Goal: Task Accomplishment & Management: Use online tool/utility

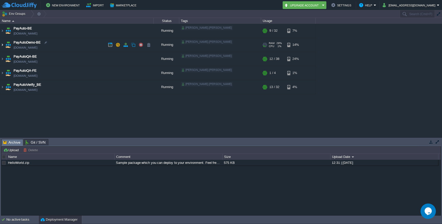
click at [2, 45] on img at bounding box center [2, 45] width 4 height 14
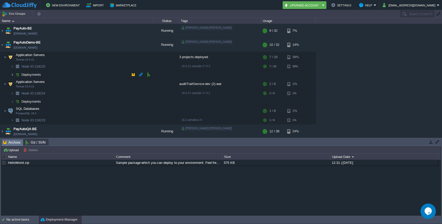
click at [12, 73] on img at bounding box center [12, 75] width 3 height 8
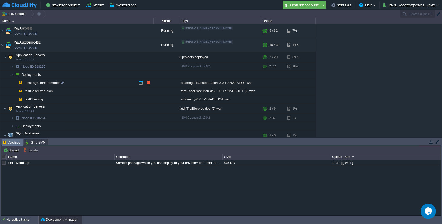
click at [46, 82] on span "messageTransformation" at bounding box center [42, 83] width 37 height 4
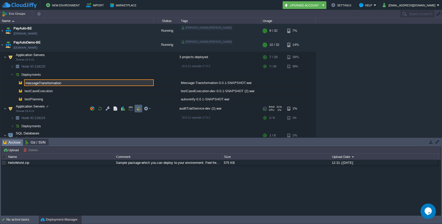
click at [137, 106] on td at bounding box center [139, 109] width 8 height 8
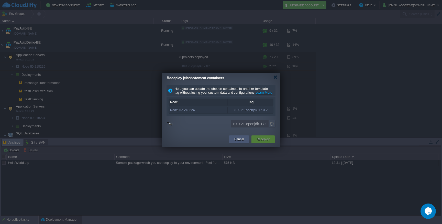
click at [239, 142] on button "Cancel" at bounding box center [238, 139] width 9 height 5
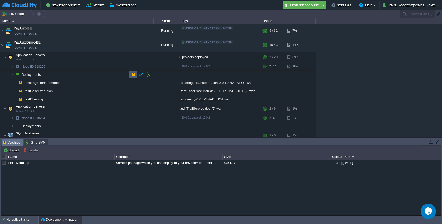
click at [135, 76] on button "button" at bounding box center [133, 74] width 5 height 5
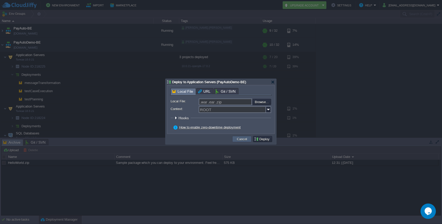
click at [240, 141] on button "Cancel" at bounding box center [241, 139] width 13 height 5
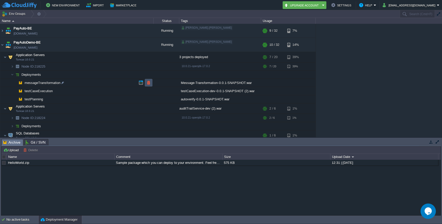
click at [150, 83] on button "button" at bounding box center [148, 82] width 5 height 5
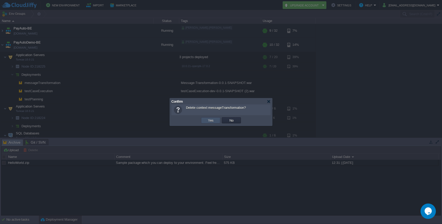
click at [212, 119] on button "Yes" at bounding box center [210, 120] width 9 height 5
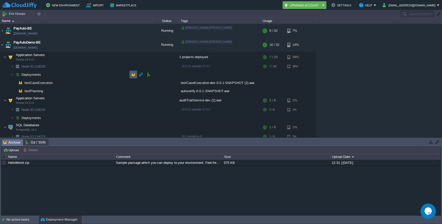
click at [136, 74] on td at bounding box center [133, 75] width 8 height 8
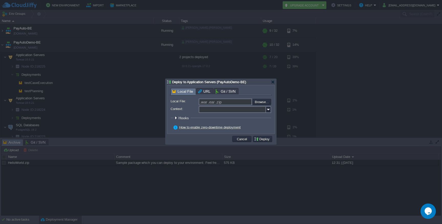
click at [210, 110] on input "Context:" at bounding box center [232, 109] width 67 height 7
paste input "messageTransformation"
type input "messageTransformation"
click at [263, 102] on input "file" at bounding box center [238, 102] width 65 height 6
type input "C:\fakepath\Message-Transformation-0.0.1-SNAPSHOT.war"
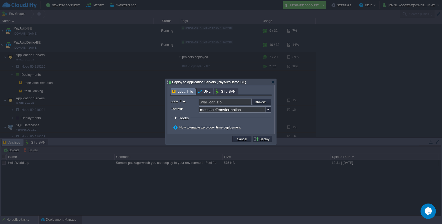
type input "Message-Transformation-0.0.1-SNAPSHOT.war"
click at [264, 139] on button "Deploy" at bounding box center [262, 139] width 17 height 5
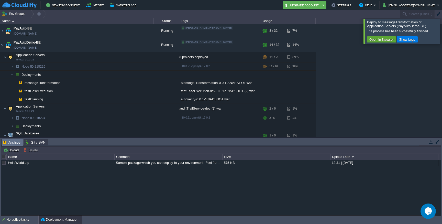
click at [442, 31] on div at bounding box center [448, 31] width 0 height 25
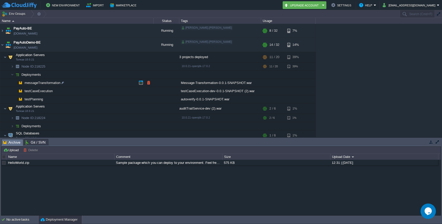
click at [105, 82] on td "messageTransformation" at bounding box center [76, 83] width 153 height 8
click at [64, 81] on div at bounding box center [62, 82] width 5 height 5
type input "messageTransformation"
click at [123, 116] on button "button" at bounding box center [123, 117] width 5 height 5
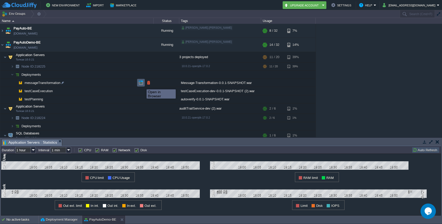
click at [142, 84] on button "button" at bounding box center [141, 82] width 5 height 5
click at [115, 66] on button "button" at bounding box center [115, 66] width 5 height 5
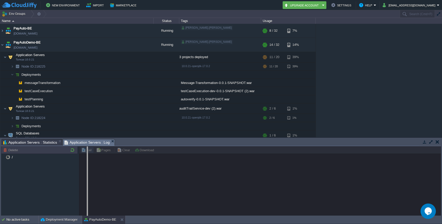
drag, startPoint x: 79, startPoint y: 174, endPoint x: 88, endPoint y: 170, distance: 10.2
click at [88, 170] on body "New Environment Import Marketplace Bonus ₹0.00 Upgrade Account Settings Help [E…" at bounding box center [221, 112] width 442 height 224
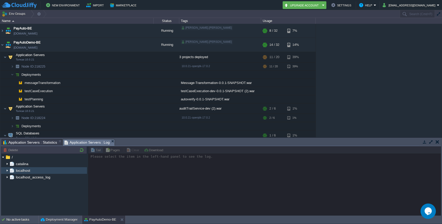
click at [21, 171] on span "localhost" at bounding box center [23, 170] width 16 height 5
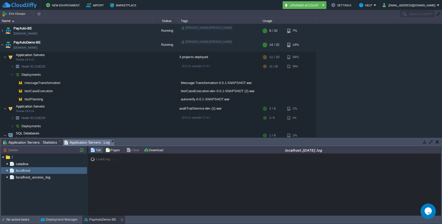
click at [8, 170] on img at bounding box center [7, 170] width 4 height 7
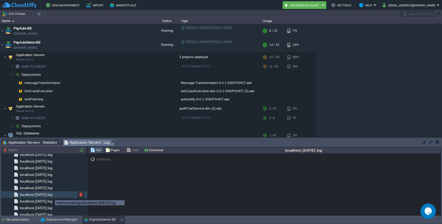
scroll to position [191, 0]
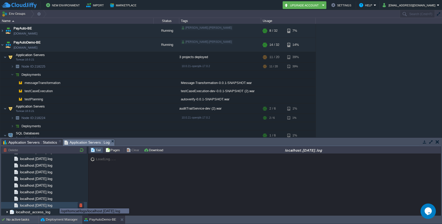
click at [50, 206] on span "localhost.[DATE].log" at bounding box center [36, 205] width 34 height 5
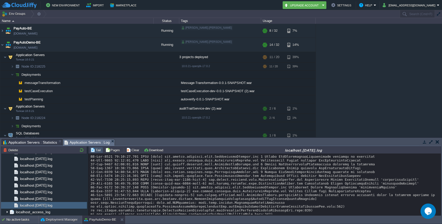
scroll to position [1370, 0]
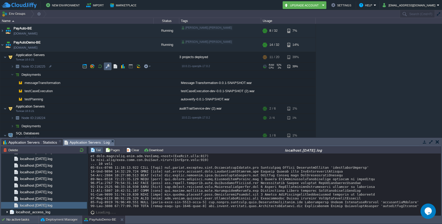
click at [108, 68] on button "button" at bounding box center [107, 66] width 5 height 5
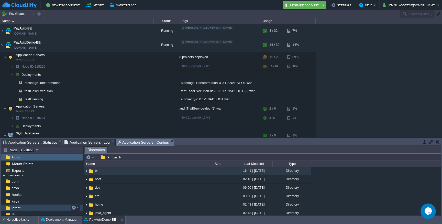
scroll to position [26, 0]
